Goal: Check status: Check status

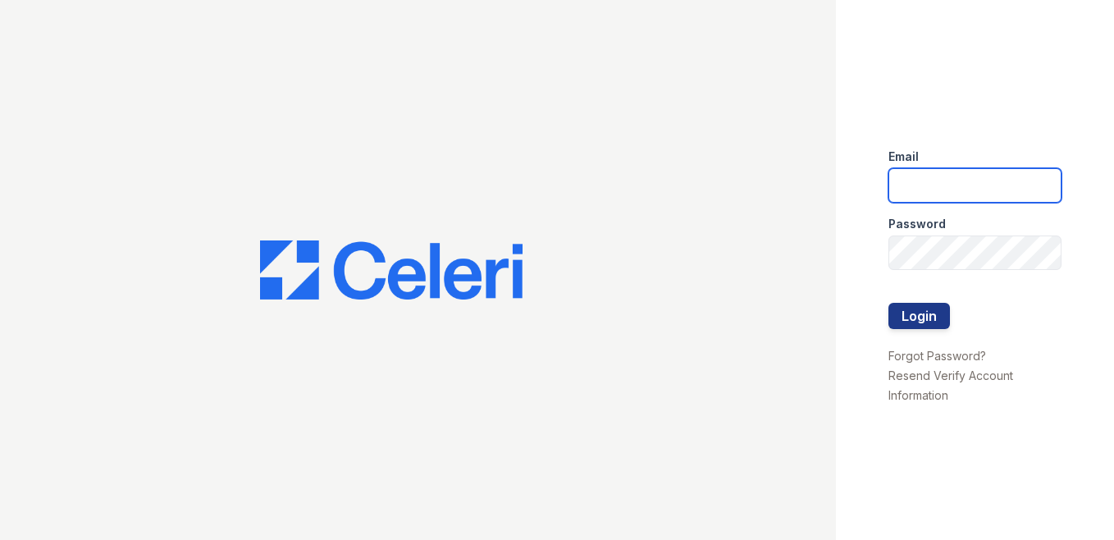
click at [988, 192] on input "email" at bounding box center [975, 185] width 174 height 34
type input "Megan.Hawkins@trinity-pm.com"
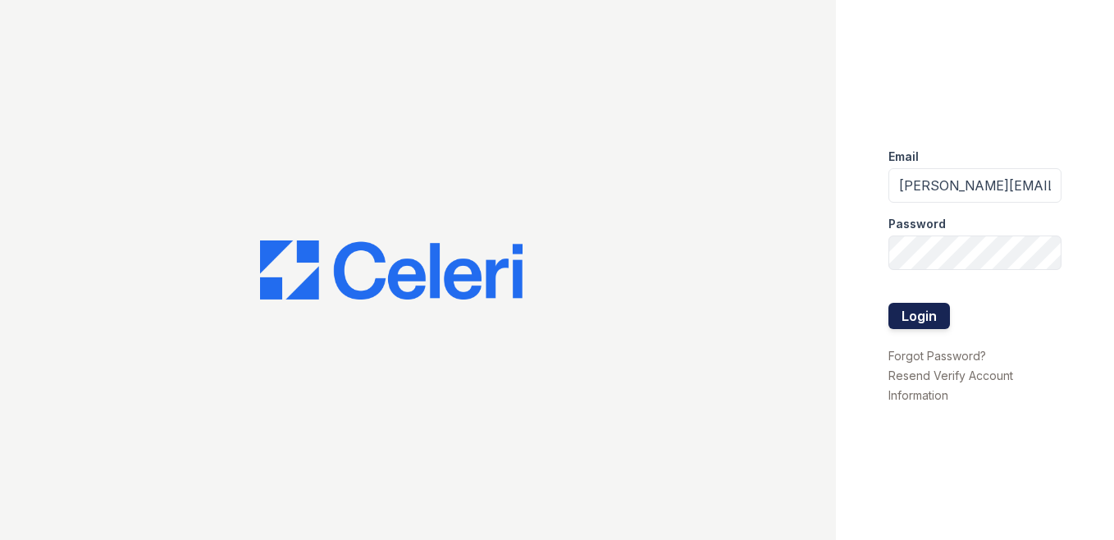
click at [912, 314] on button "Login" at bounding box center [918, 316] width 61 height 26
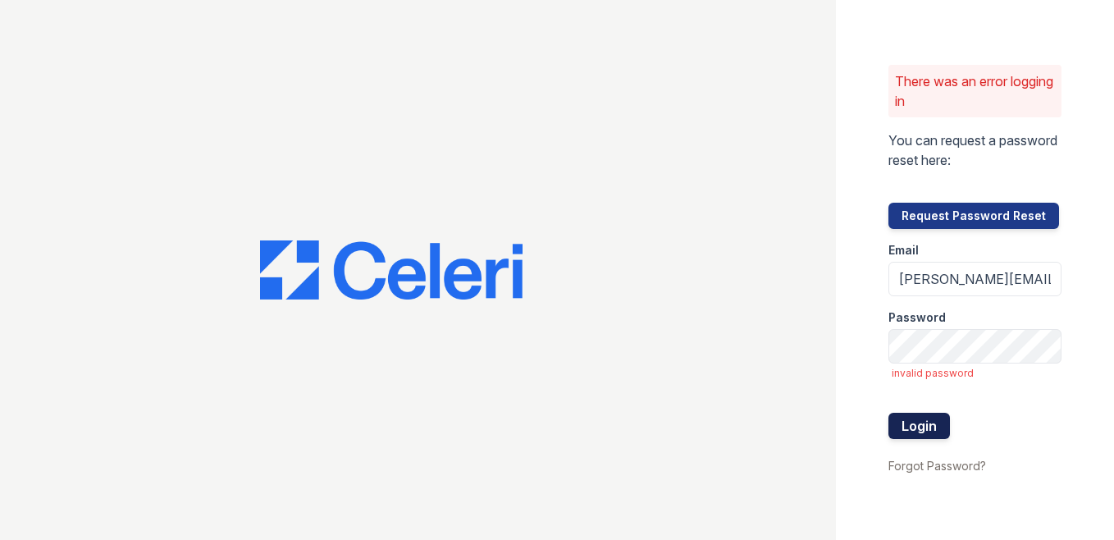
click at [922, 434] on button "Login" at bounding box center [918, 425] width 61 height 26
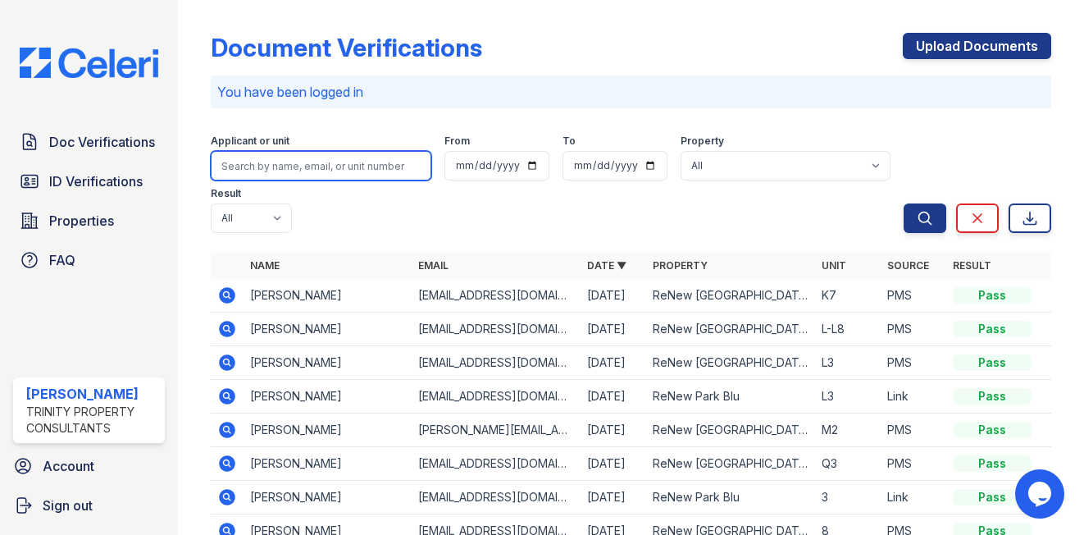
click at [311, 164] on input "search" at bounding box center [321, 166] width 221 height 30
type input "[PERSON_NAME]"
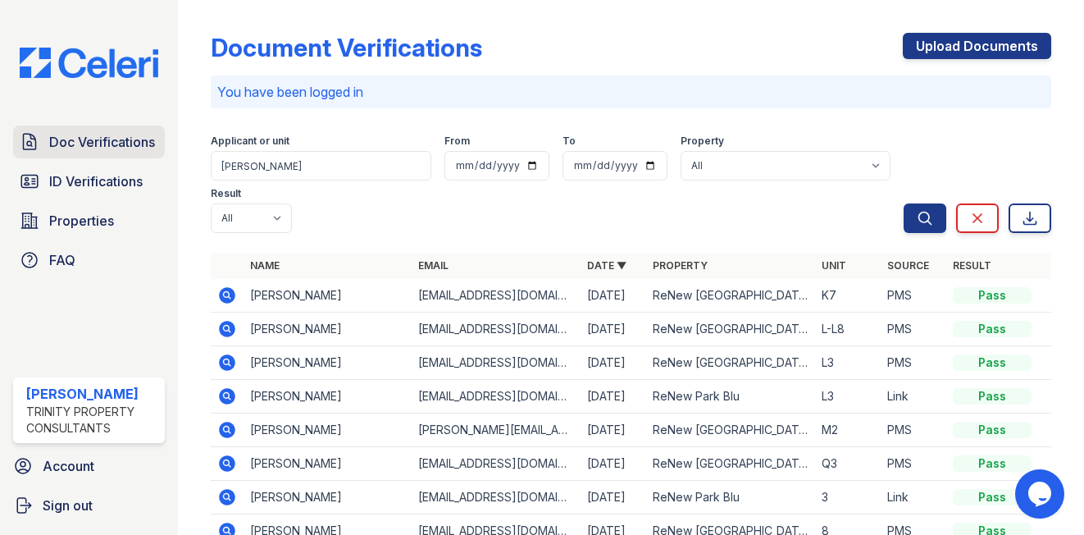
click at [135, 136] on span "Doc Verifications" at bounding box center [102, 142] width 106 height 20
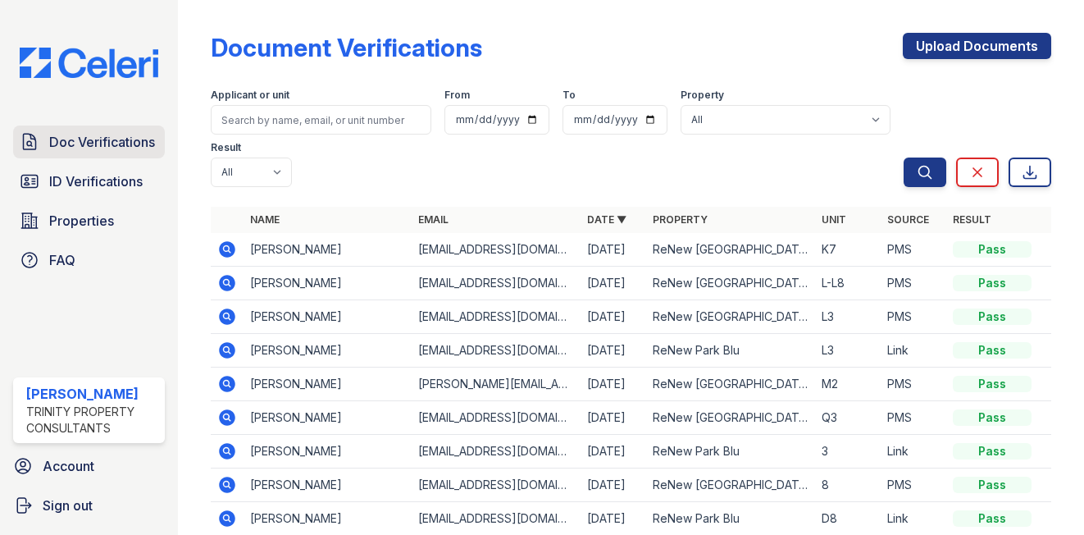
click at [114, 141] on span "Doc Verifications" at bounding box center [102, 142] width 106 height 20
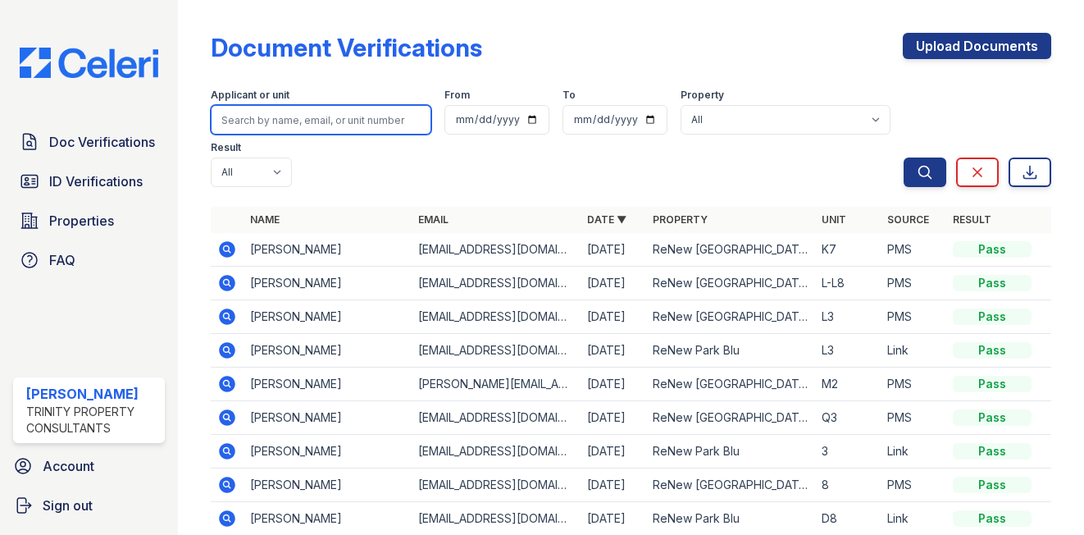
click at [300, 121] on input "search" at bounding box center [321, 120] width 221 height 30
type input "PRUITT"
click at [904, 157] on button "Search" at bounding box center [925, 172] width 43 height 30
